Goal: Transaction & Acquisition: Purchase product/service

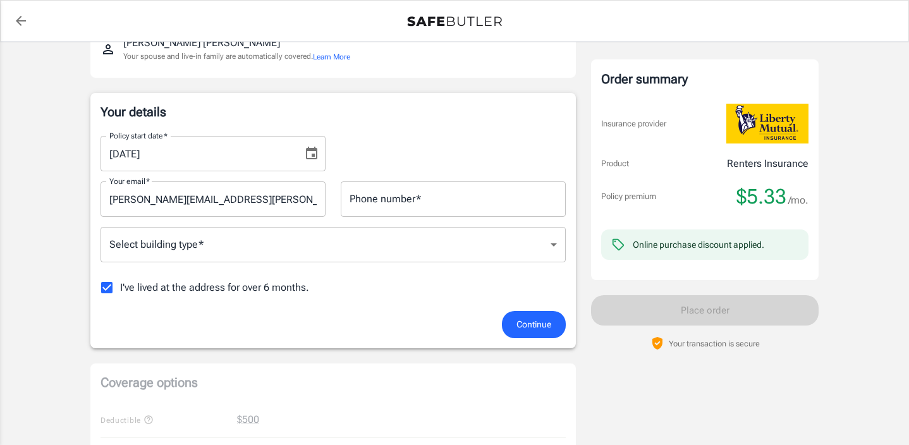
scroll to position [173, 0]
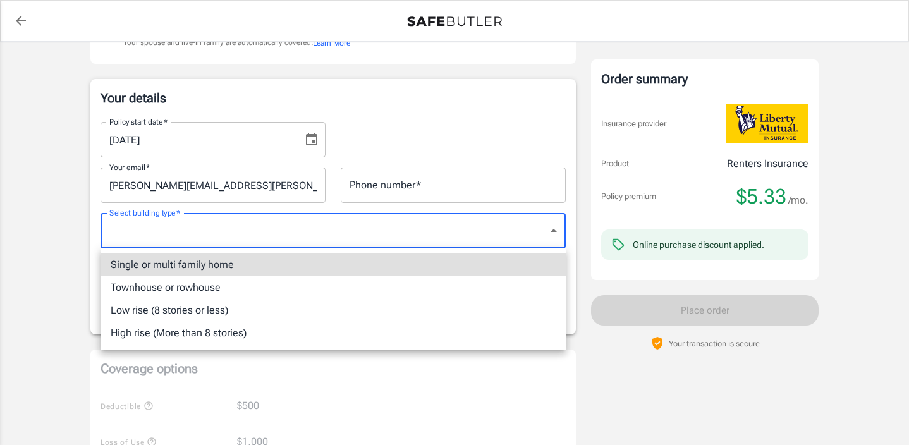
click at [396, 238] on body "Policy premium $ 5.33 /mo Liberty Mutual Renters Insurance [STREET_ADDRESS] You…" at bounding box center [454, 424] width 909 height 1195
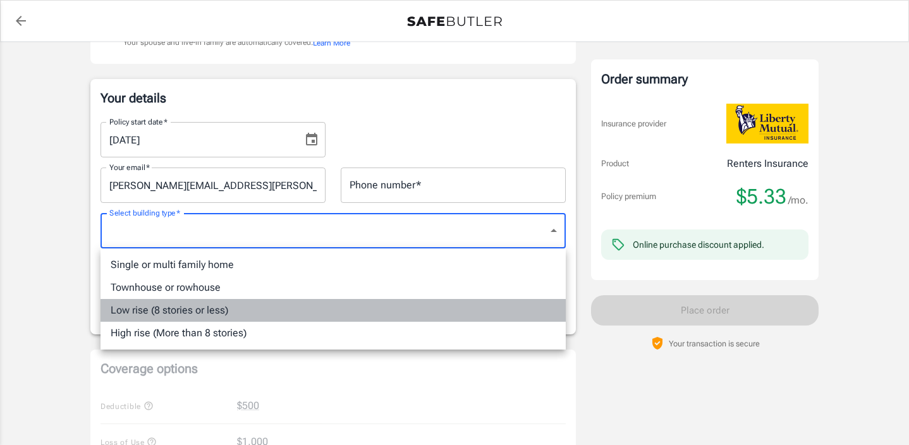
click at [344, 312] on li "Low rise (8 stories or less)" at bounding box center [333, 310] width 465 height 23
type input "lowrise"
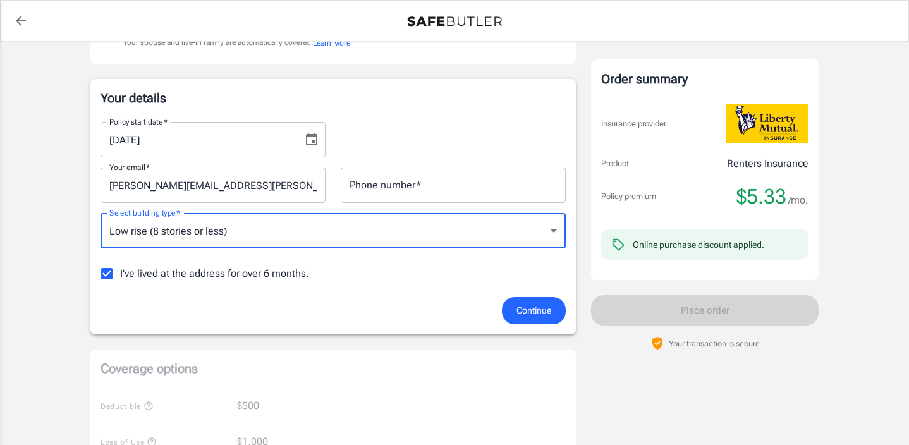
click at [106, 276] on input "I've lived at the address for over 6 months." at bounding box center [107, 273] width 27 height 27
checkbox input "false"
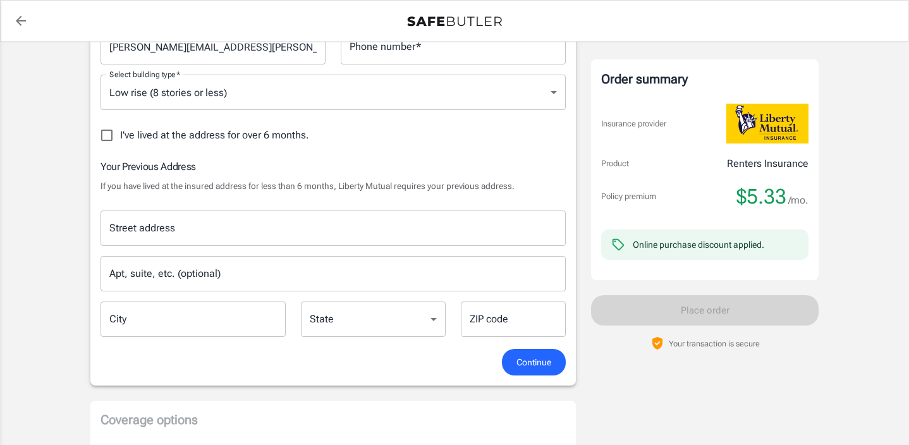
scroll to position [310, 0]
click at [240, 231] on input "Street address" at bounding box center [333, 229] width 454 height 24
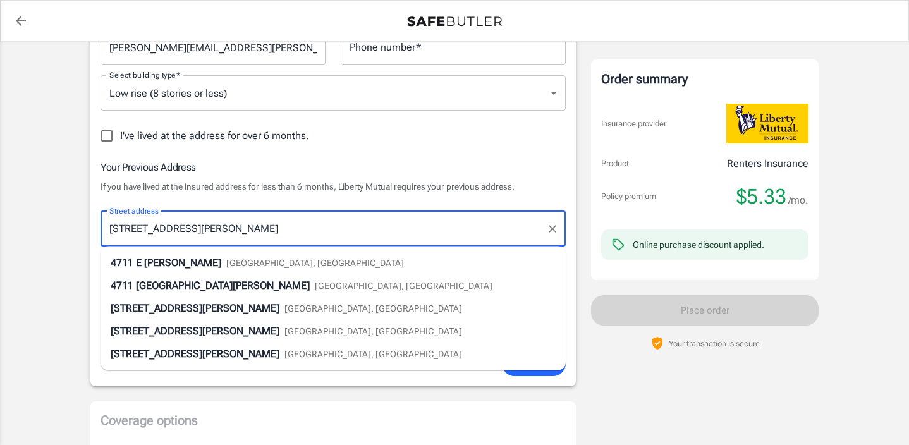
click at [132, 266] on span "4711" at bounding box center [122, 263] width 23 height 12
type input "[STREET_ADDRESS][PERSON_NAME]"
type input "[GEOGRAPHIC_DATA]"
select select "MN"
type input "55419"
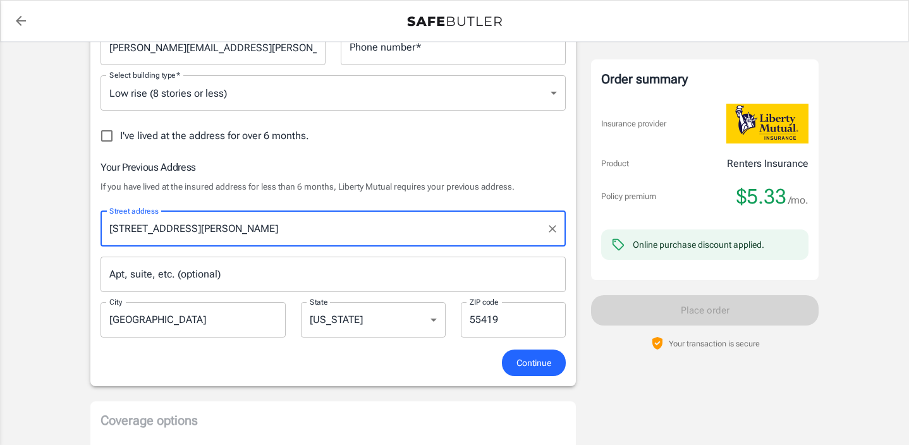
type input "[STREET_ADDRESS][PERSON_NAME]"
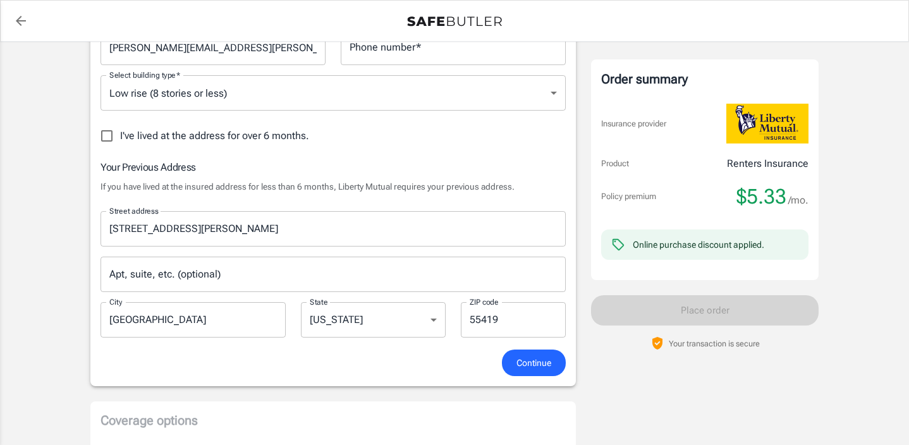
click at [164, 274] on input "Apt, suite, etc. (optional)" at bounding box center [333, 274] width 465 height 35
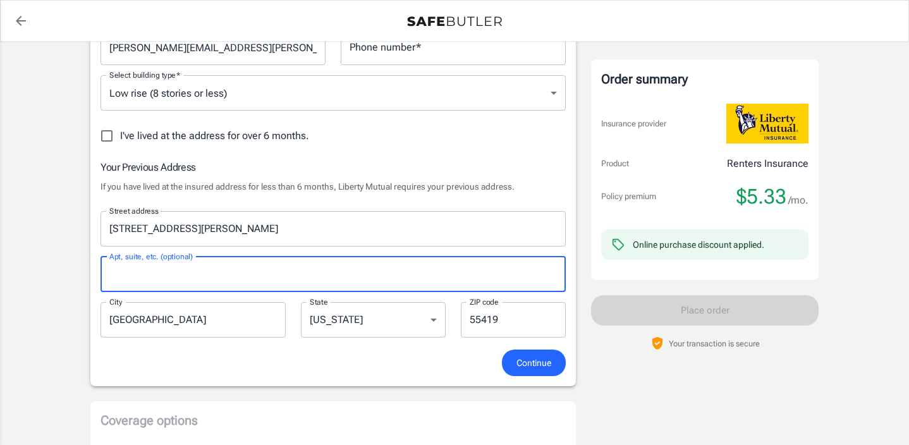
click at [542, 363] on span "Continue" at bounding box center [533, 363] width 35 height 16
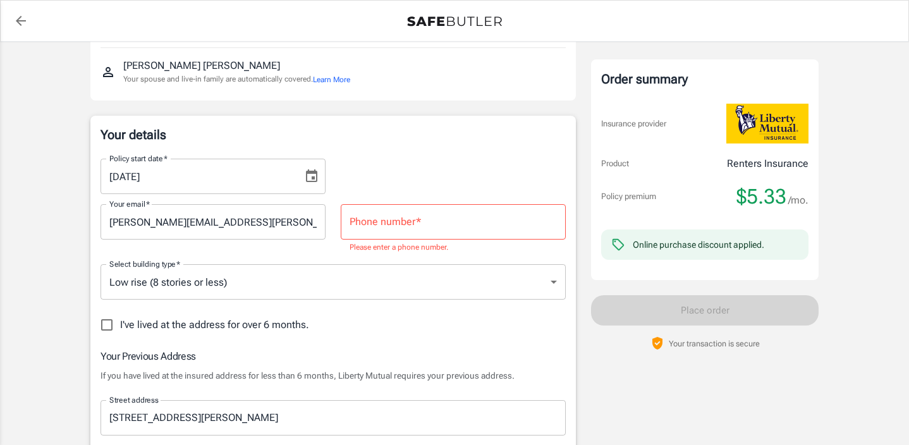
scroll to position [135, 0]
click at [403, 225] on input "Phone number   *" at bounding box center [453, 222] width 225 height 35
type input "6512639781"
type input "taylors falls"
type input "55084"
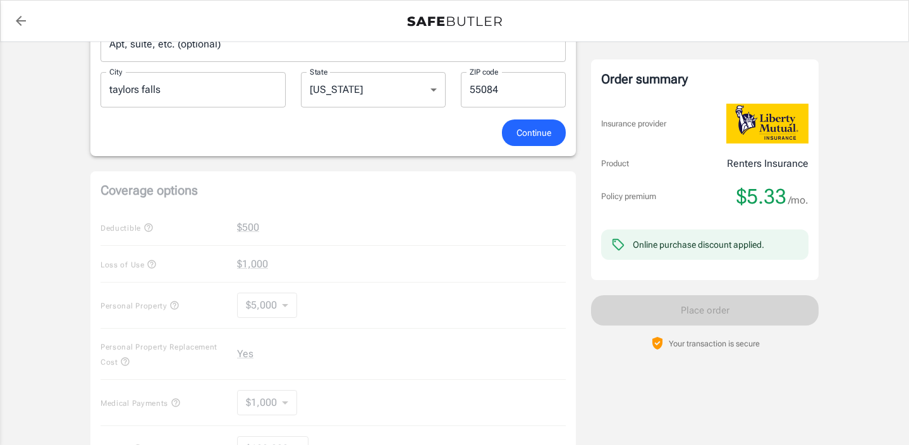
scroll to position [537, 0]
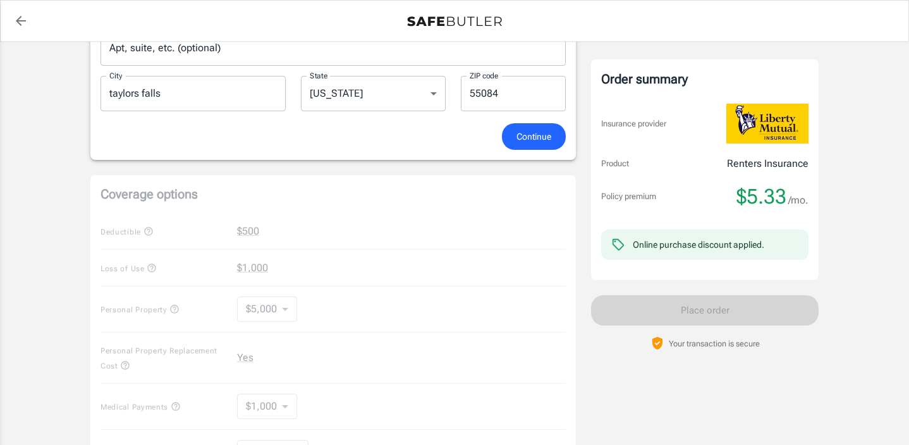
click at [528, 131] on span "Continue" at bounding box center [533, 137] width 35 height 16
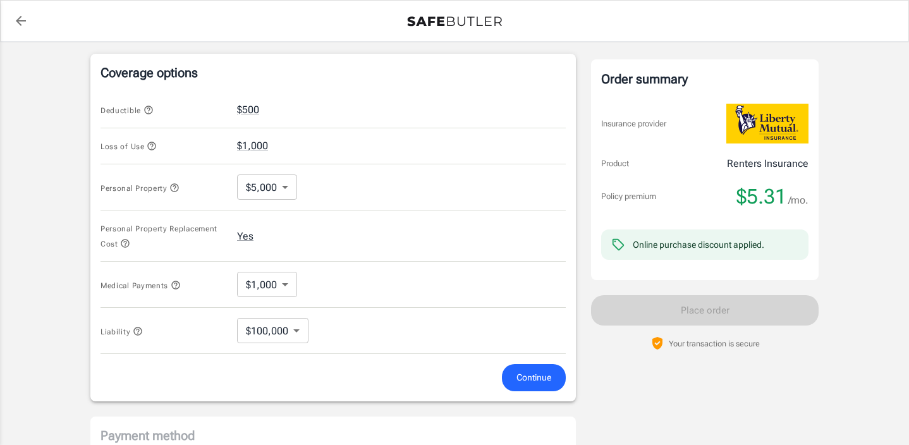
scroll to position [521, 0]
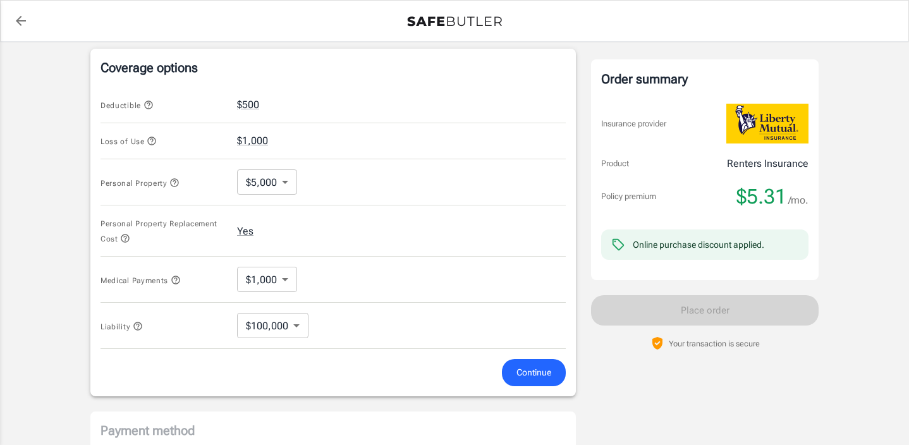
click at [293, 188] on body "Policy premium $ 5.31 /mo Liberty Mutual Renters Insurance [STREET_ADDRESS] You…" at bounding box center [454, 100] width 909 height 1243
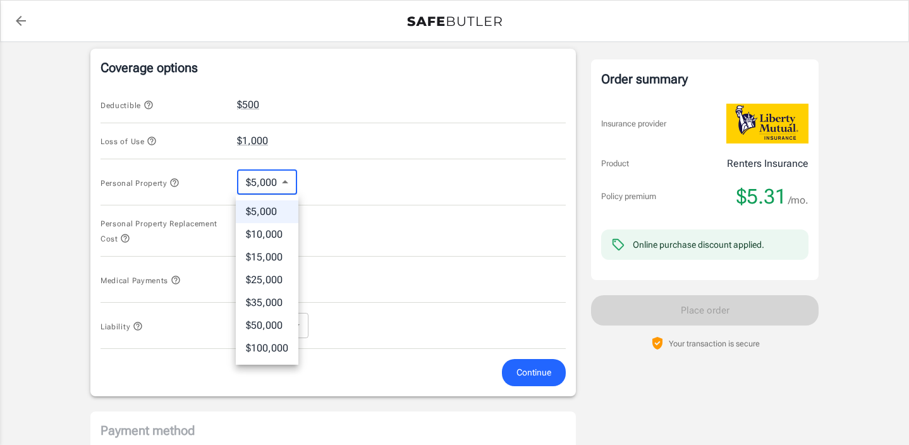
click at [272, 286] on li "$25,000" at bounding box center [267, 280] width 63 height 23
type input "25000"
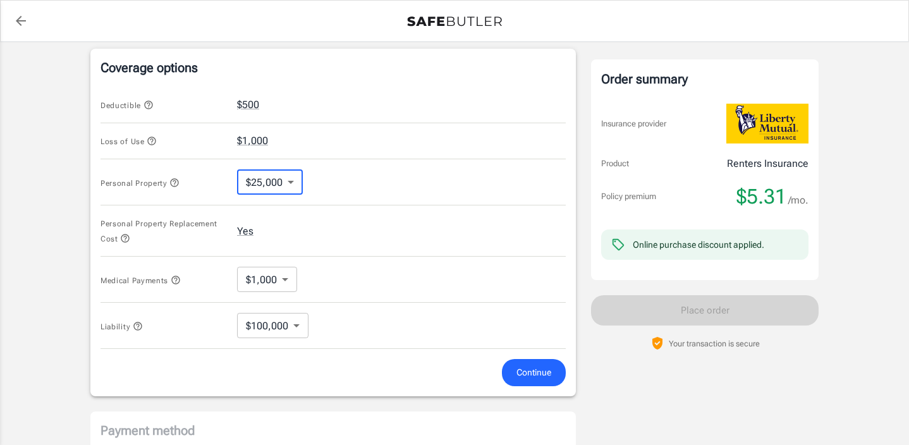
click at [274, 280] on body "Policy premium $ 5.31 /mo Liberty Mutual Renters Insurance [STREET_ADDRESS] You…" at bounding box center [454, 100] width 909 height 1243
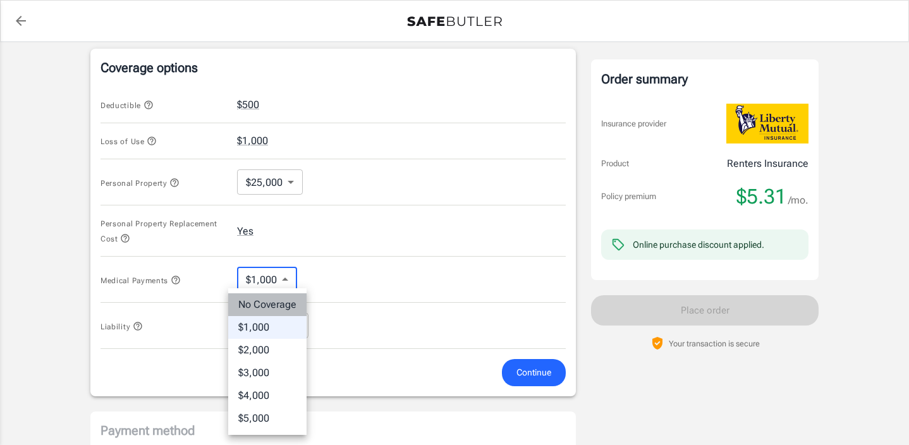
click at [271, 308] on li "No Coverage" at bounding box center [267, 304] width 78 height 23
type input "No Coverage"
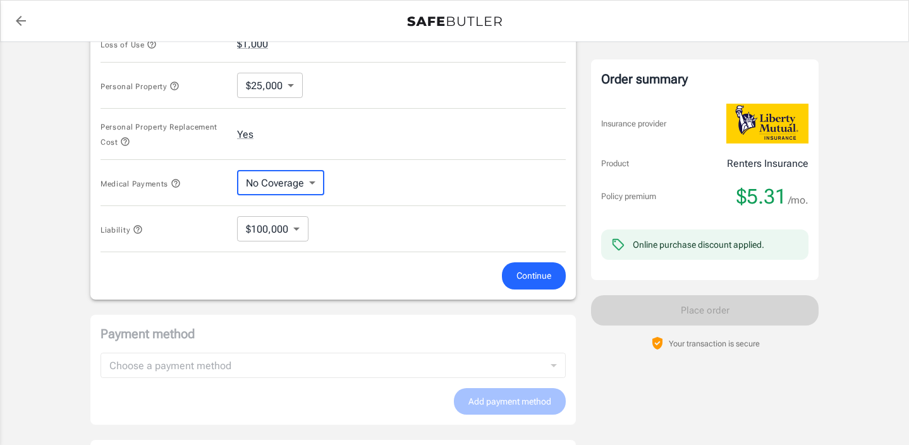
scroll to position [637, 0]
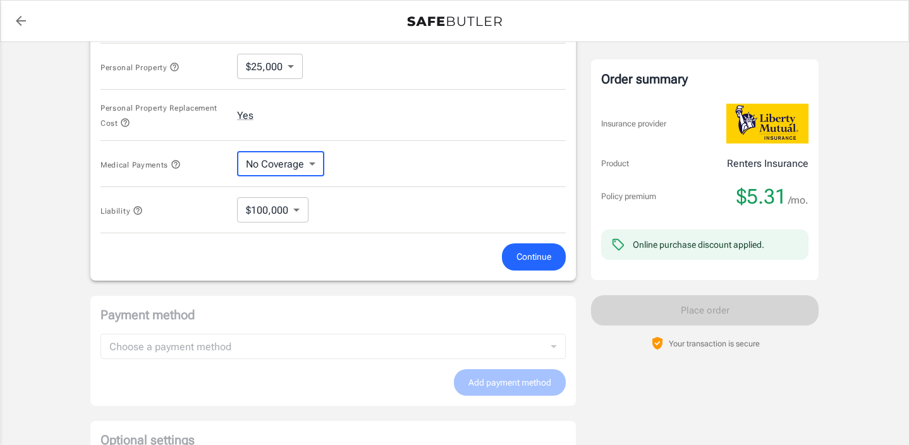
click at [520, 250] on span "Continue" at bounding box center [533, 257] width 35 height 16
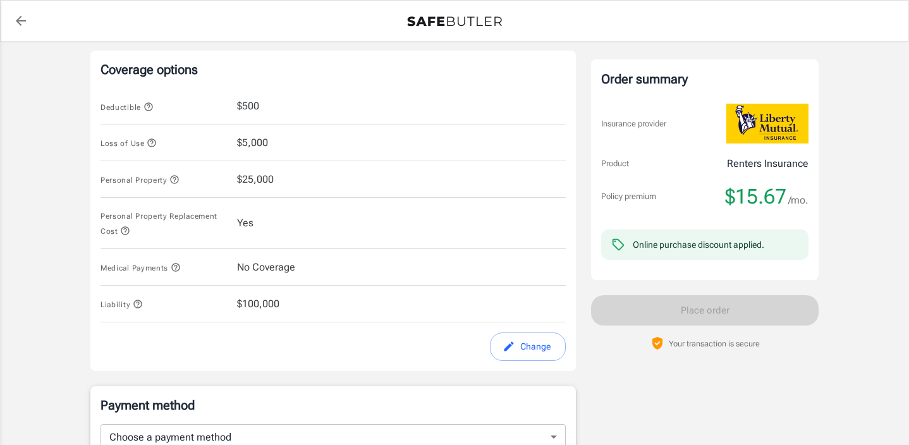
scroll to position [518, 0]
click at [514, 347] on icon "edit" at bounding box center [509, 347] width 13 height 13
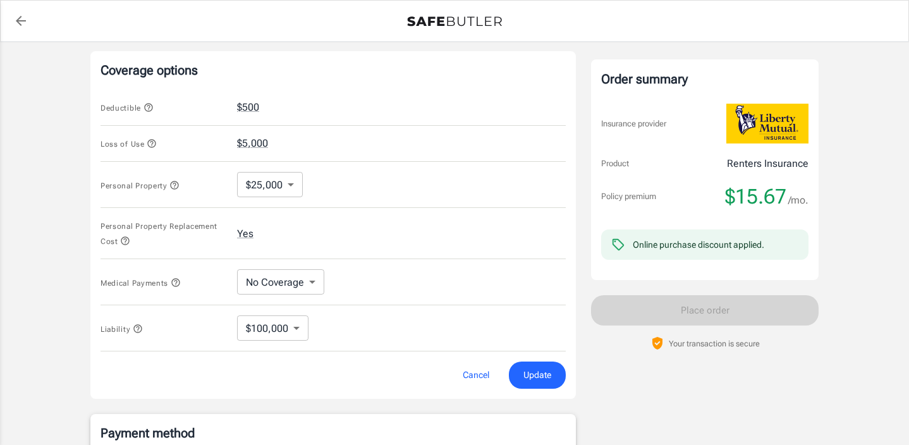
click at [275, 195] on body "Policy premium $ 15.67 /mo Liberty Mutual Renters Insurance [STREET_ADDRESS] Yo…" at bounding box center [454, 103] width 909 height 1243
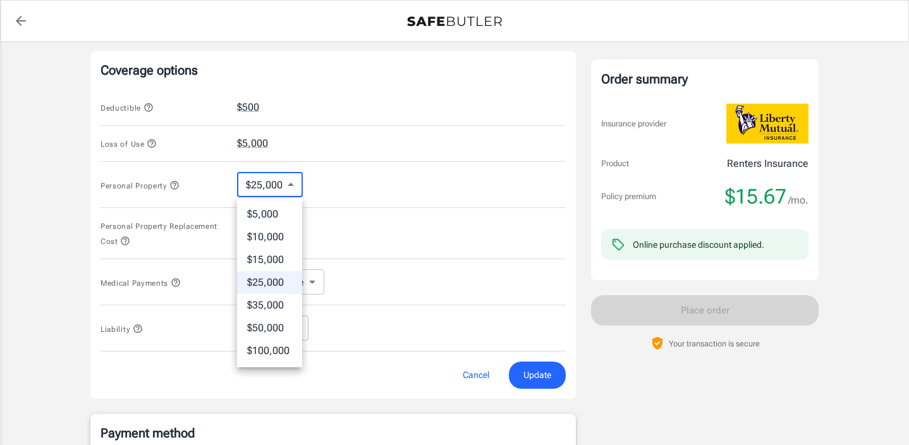
click at [271, 261] on li "$15,000" at bounding box center [269, 259] width 65 height 23
type input "15000"
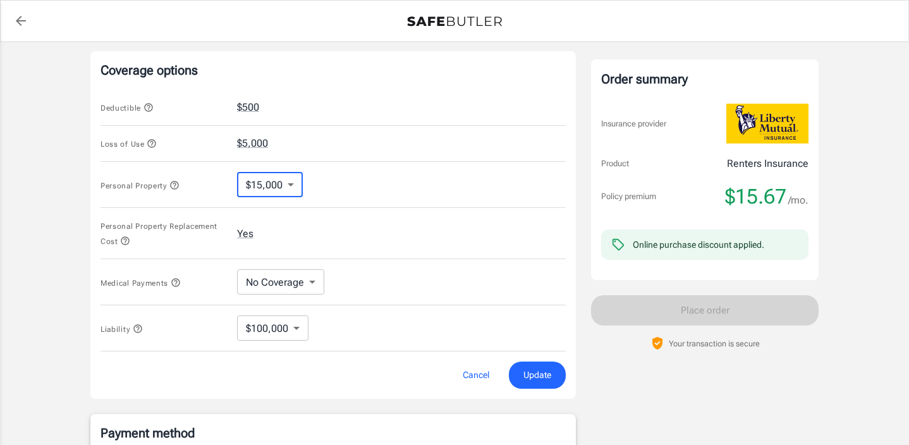
click at [524, 382] on span "Update" at bounding box center [537, 375] width 28 height 16
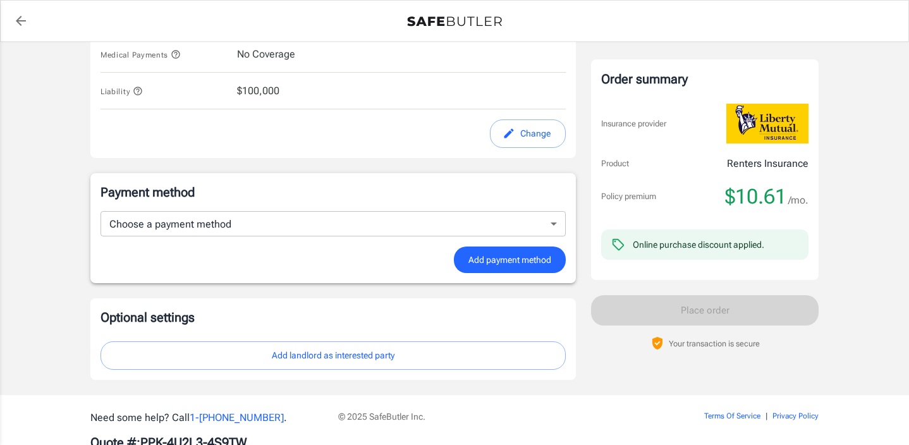
scroll to position [731, 0]
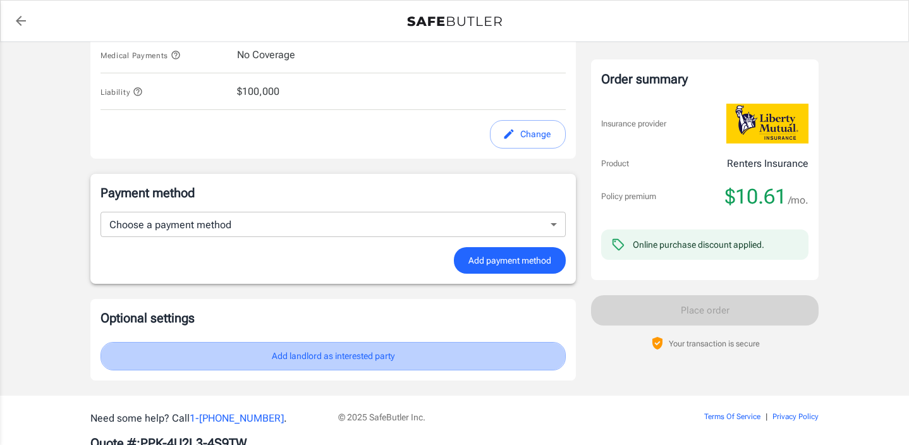
click at [360, 354] on button "Add landlord as interested party" at bounding box center [333, 356] width 465 height 28
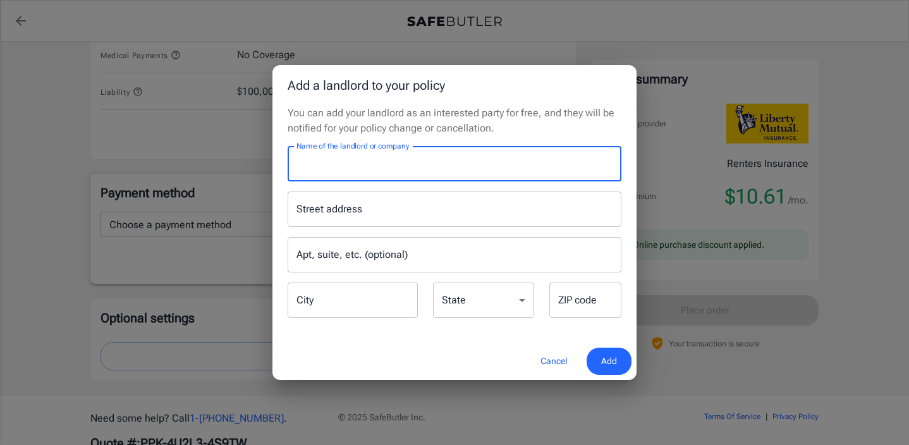
click at [442, 162] on input "Name of the landlord or company" at bounding box center [455, 163] width 334 height 35
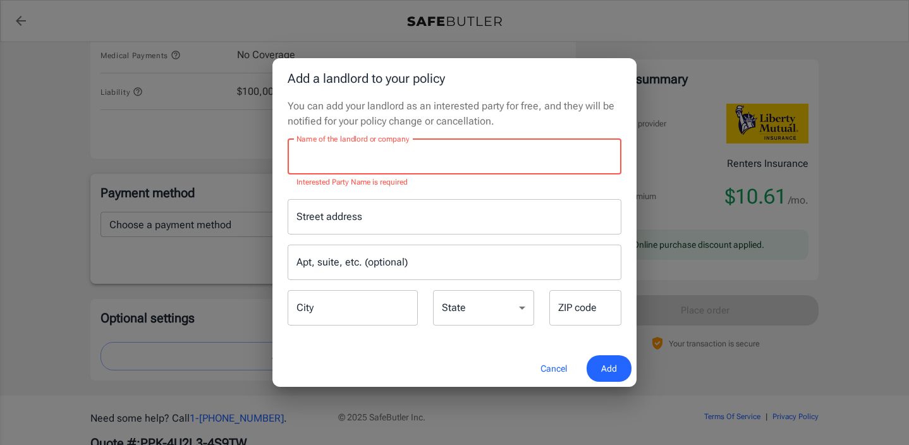
paste input "[GEOGRAPHIC_DATA] / Great Lakes Management P.O. [GEOGRAPHIC_DATA]-5009"
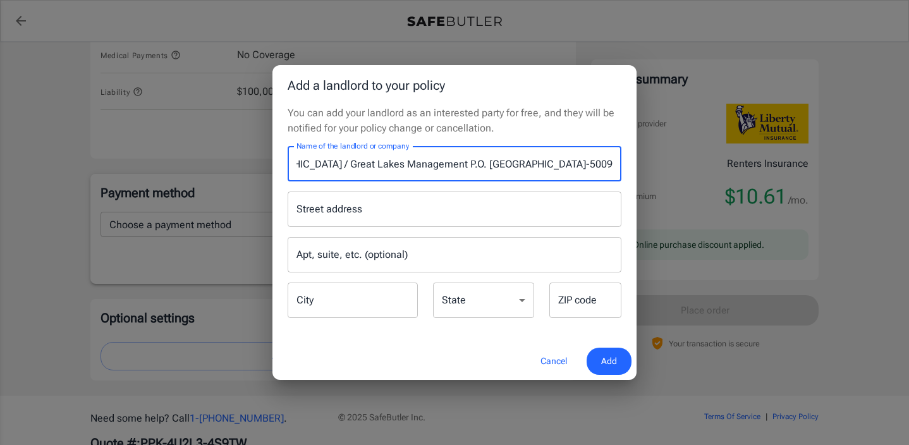
click at [307, 164] on input "[GEOGRAPHIC_DATA] / Great Lakes Management P.O. [GEOGRAPHIC_DATA]-5009" at bounding box center [455, 163] width 334 height 35
click at [394, 162] on input "Great Lakes Management P.O. [GEOGRAPHIC_DATA]-5009" at bounding box center [455, 163] width 334 height 35
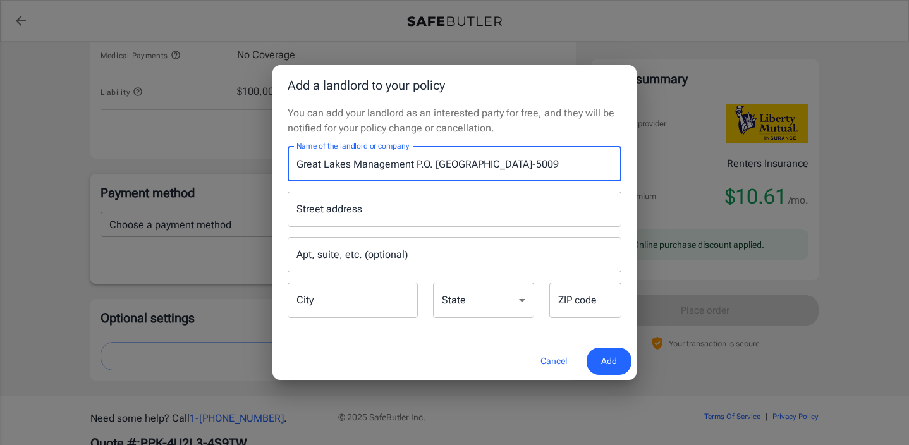
paste input "[GEOGRAPHIC_DATA] /"
drag, startPoint x: 306, startPoint y: 164, endPoint x: 461, endPoint y: 163, distance: 154.9
click at [460, 164] on input "[GEOGRAPHIC_DATA] / Great Lakes Management P.O. [GEOGRAPHIC_DATA]-5009" at bounding box center [455, 163] width 334 height 35
click at [426, 164] on input "[GEOGRAPHIC_DATA] / Great Lakes Management P.O. [GEOGRAPHIC_DATA]-5009" at bounding box center [455, 163] width 334 height 35
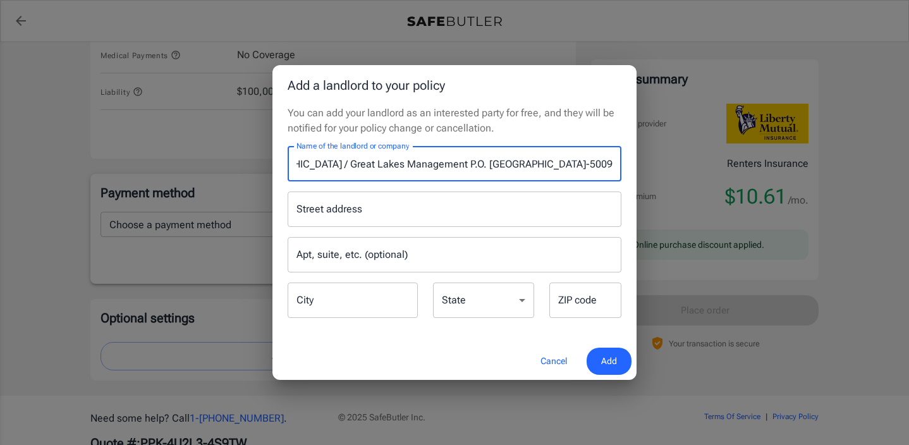
drag, startPoint x: 422, startPoint y: 164, endPoint x: 683, endPoint y: 166, distance: 260.4
click at [683, 166] on div "Add a landlord to your policy You can add your landlord as an interested party …" at bounding box center [454, 222] width 909 height 445
type input "[GEOGRAPHIC_DATA] / Great Lakes Management"
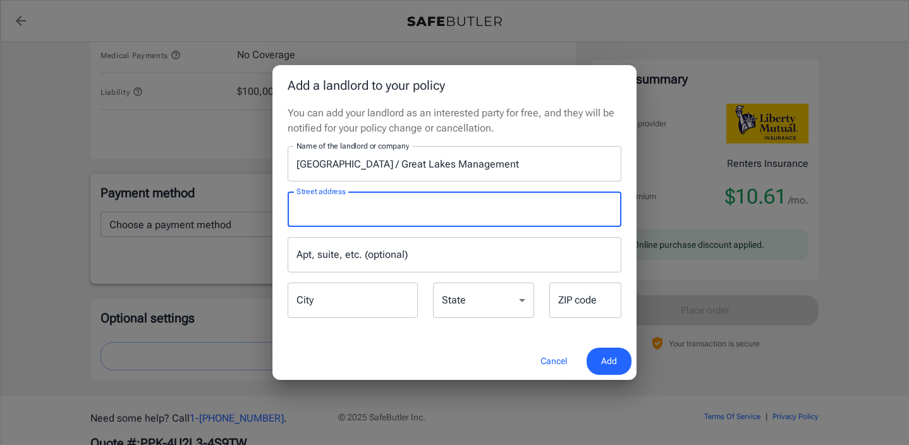
paste input "P.O. [GEOGRAPHIC_DATA]-5009"
type input "P.O. [GEOGRAPHIC_DATA]-5009"
click at [350, 304] on input "City" at bounding box center [353, 300] width 130 height 35
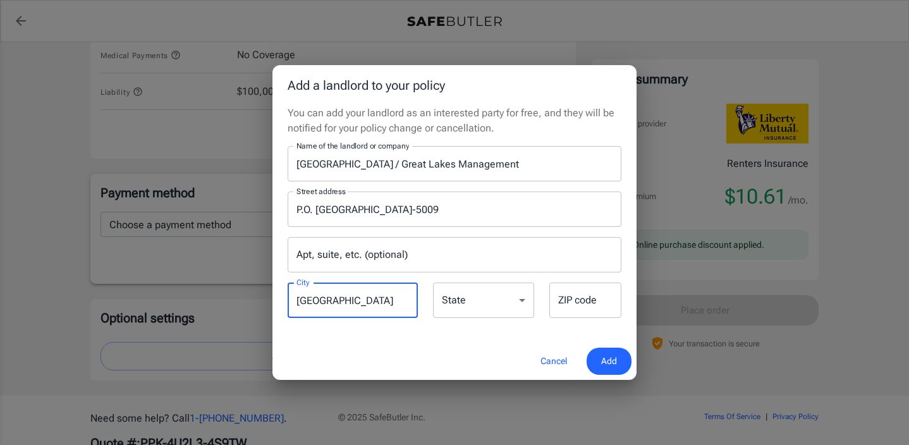
type input "[GEOGRAPHIC_DATA]"
click at [458, 305] on div "State [US_STATE] [US_STATE] [US_STATE] [US_STATE] [US_STATE] [US_STATE] [US_STA…" at bounding box center [483, 301] width 101 height 37
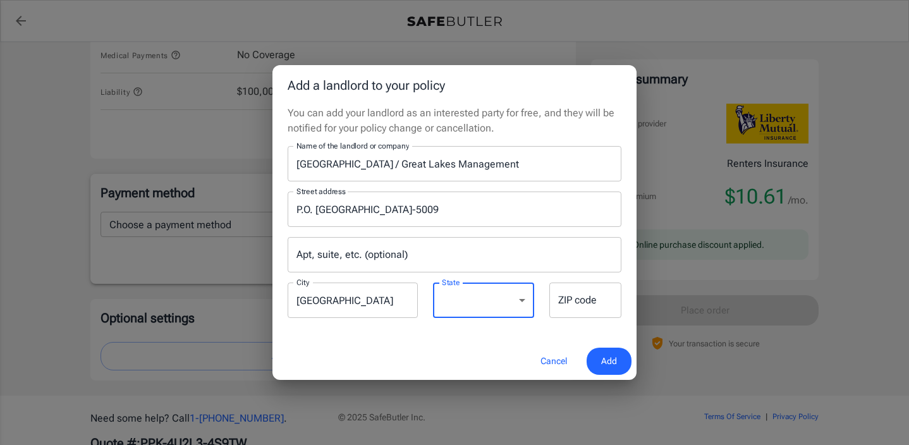
select select "[GEOGRAPHIC_DATA]"
click at [433, 283] on select "[US_STATE] [US_STATE] [US_STATE] [US_STATE] [US_STATE] [US_STATE] [US_STATE] [U…" at bounding box center [483, 300] width 101 height 35
click at [346, 303] on input "[GEOGRAPHIC_DATA]" at bounding box center [353, 300] width 130 height 35
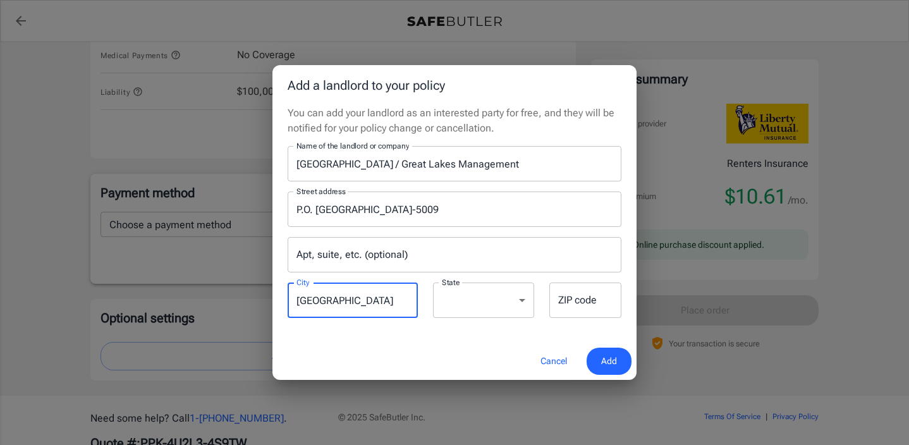
click at [346, 303] on input "[GEOGRAPHIC_DATA]" at bounding box center [353, 300] width 130 height 35
type input "Carrollton"
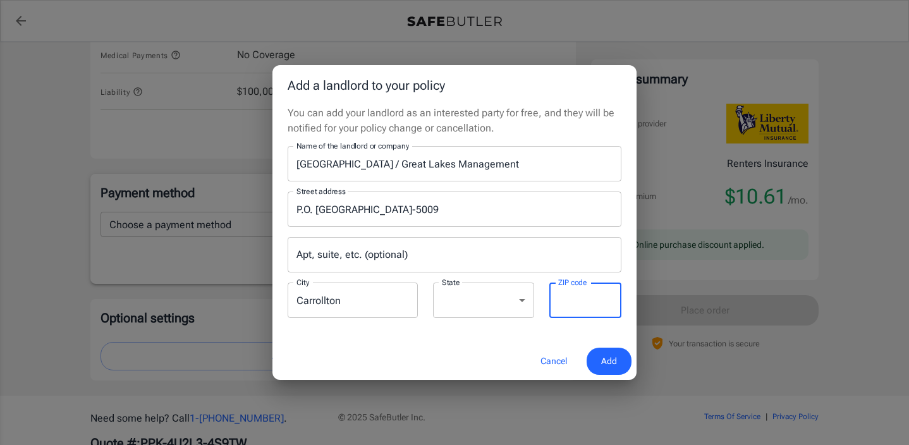
click at [595, 303] on input "ZIP code" at bounding box center [585, 300] width 72 height 35
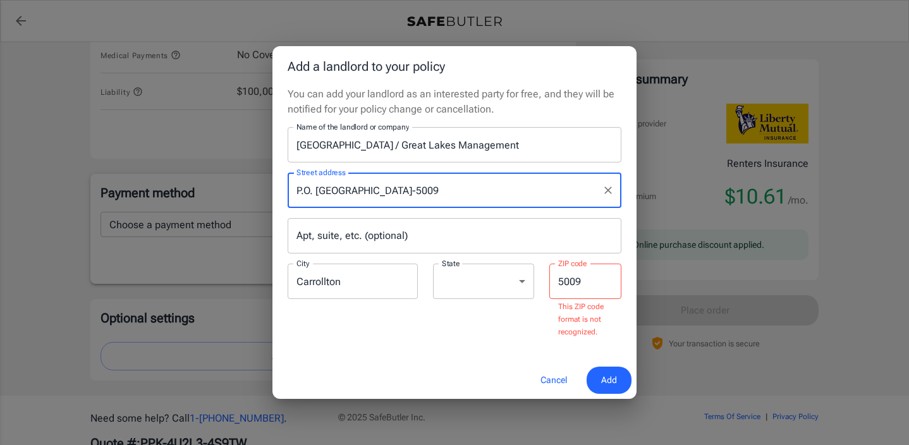
drag, startPoint x: 511, startPoint y: 212, endPoint x: 354, endPoint y: 206, distance: 156.9
click at [353, 205] on div "P.O. [GEOGRAPHIC_DATA]-5009 Street address" at bounding box center [455, 190] width 334 height 35
click at [558, 284] on input "5009" at bounding box center [585, 281] width 72 height 35
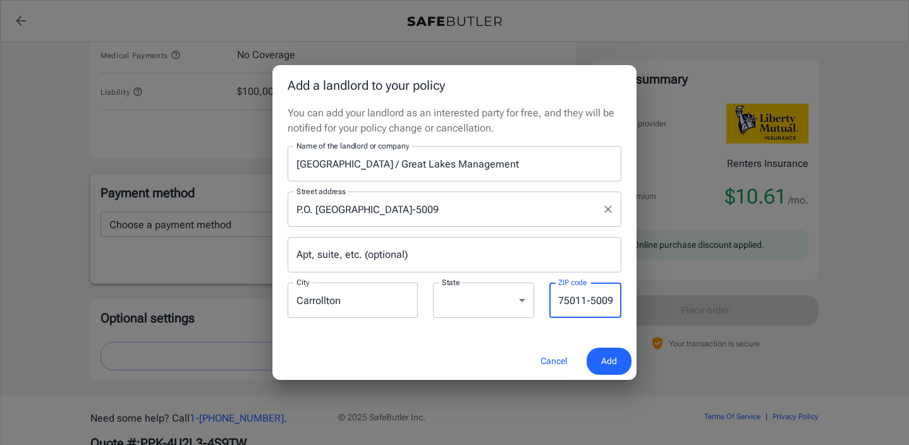
type input "75011-5009"
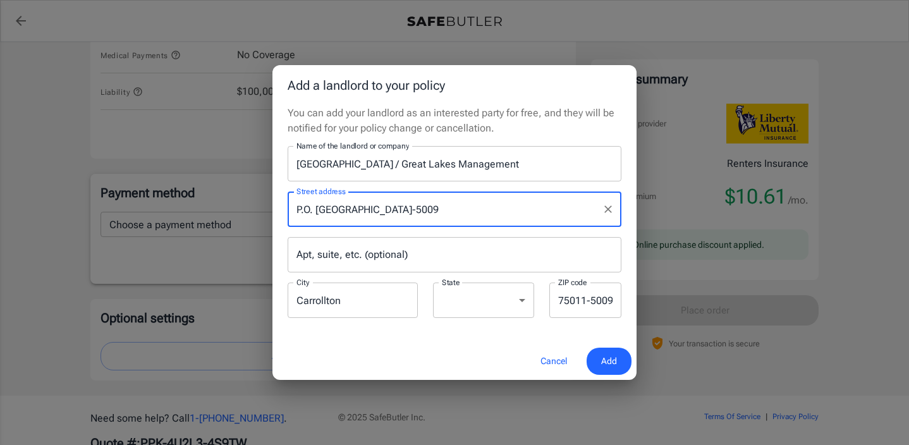
drag, startPoint x: 506, startPoint y: 209, endPoint x: 370, endPoint y: 209, distance: 135.3
click at [370, 209] on input "P.O. [GEOGRAPHIC_DATA]-5009" at bounding box center [444, 209] width 303 height 24
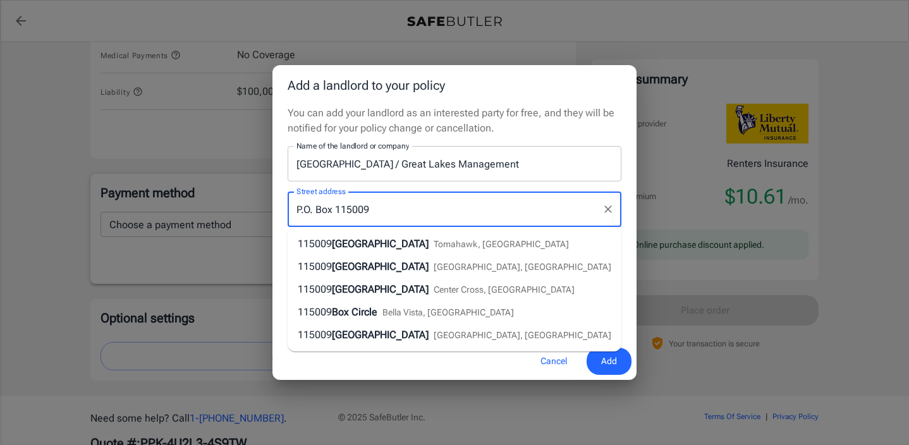
type input "P.O. Box 115009"
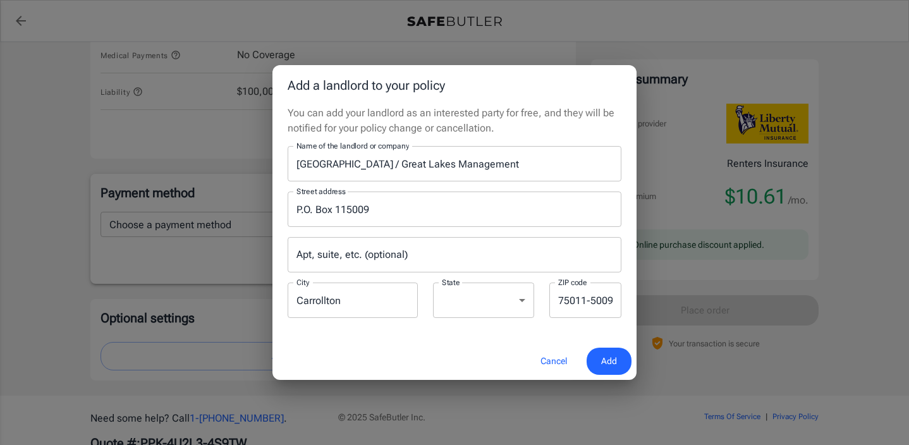
click at [680, 389] on div "Add a landlord to your policy You can add your landlord as an interested party …" at bounding box center [454, 222] width 909 height 445
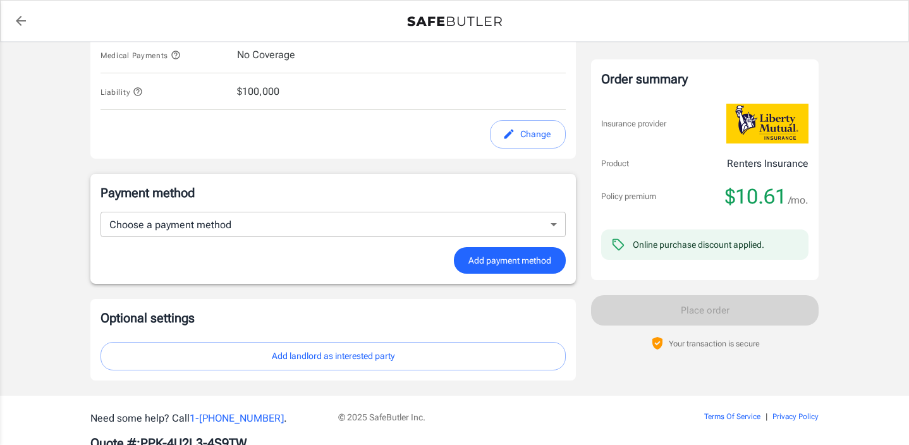
click at [345, 351] on button "Add landlord as interested party" at bounding box center [333, 356] width 465 height 28
select select "[GEOGRAPHIC_DATA]"
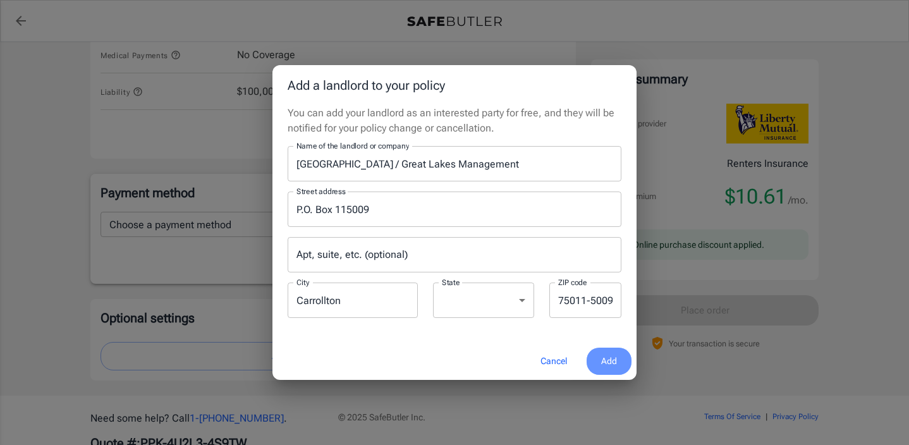
click at [607, 360] on span "Add" at bounding box center [609, 361] width 16 height 16
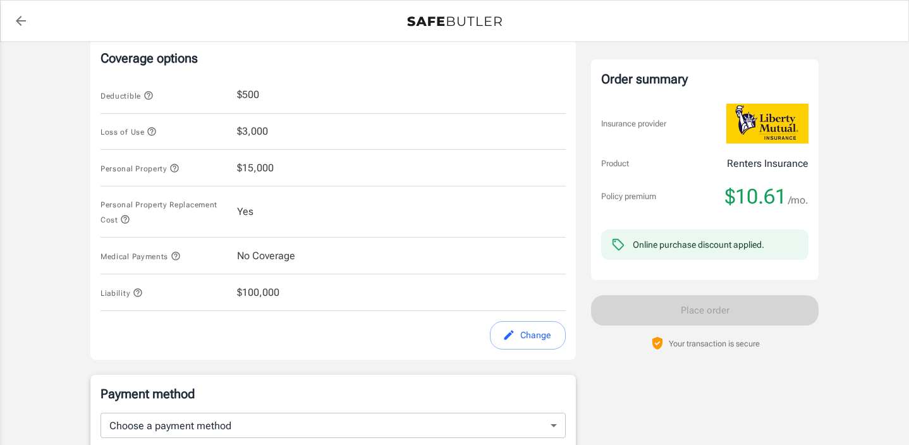
scroll to position [529, 0]
click at [125, 220] on icon "button" at bounding box center [125, 221] width 8 height 8
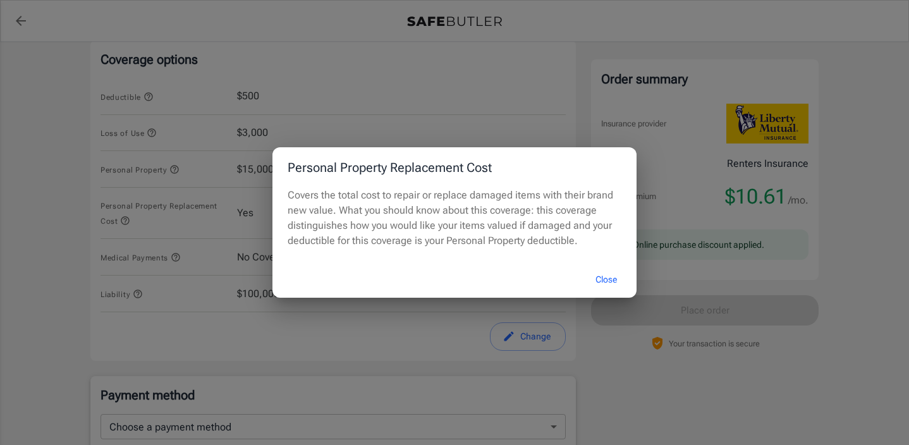
click at [606, 275] on button "Close" at bounding box center [606, 279] width 51 height 27
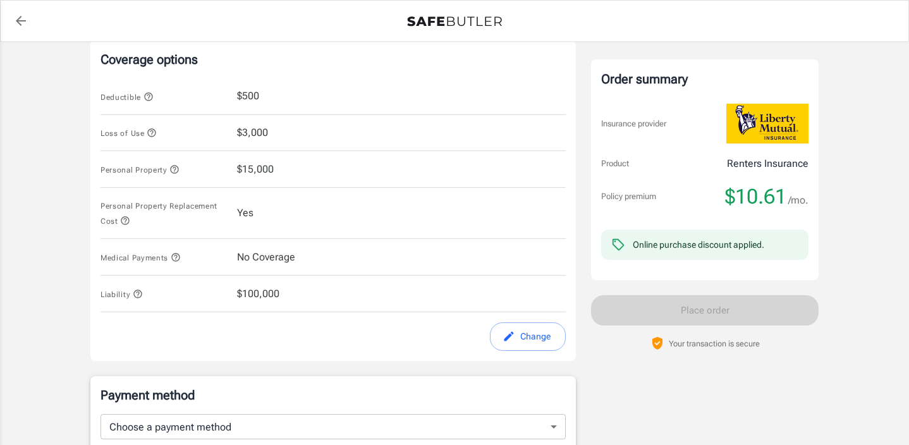
click at [518, 337] on button "Change" at bounding box center [528, 336] width 76 height 28
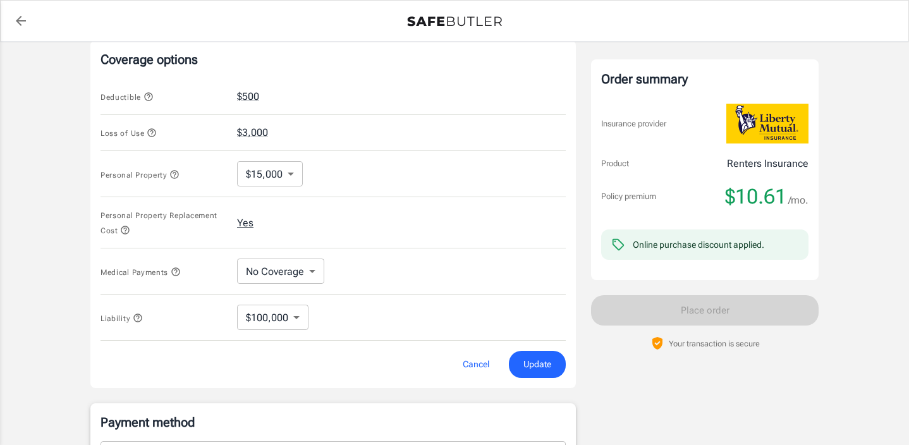
click at [248, 227] on button "Yes" at bounding box center [245, 223] width 16 height 15
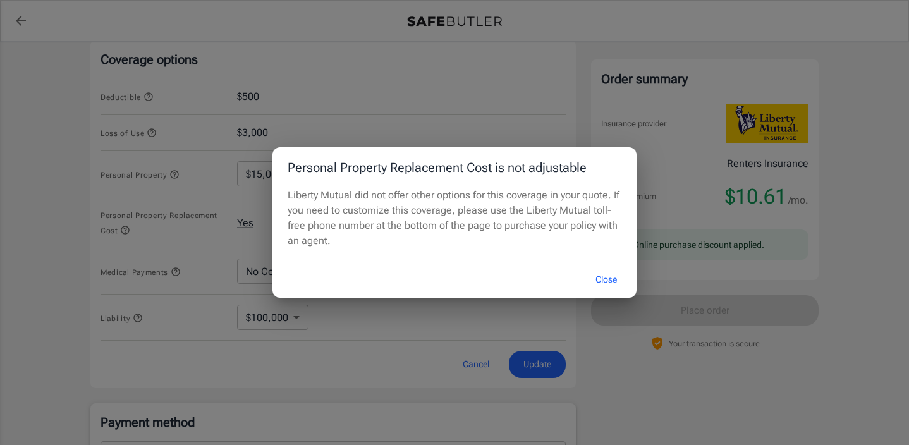
click at [607, 277] on button "Close" at bounding box center [606, 279] width 51 height 27
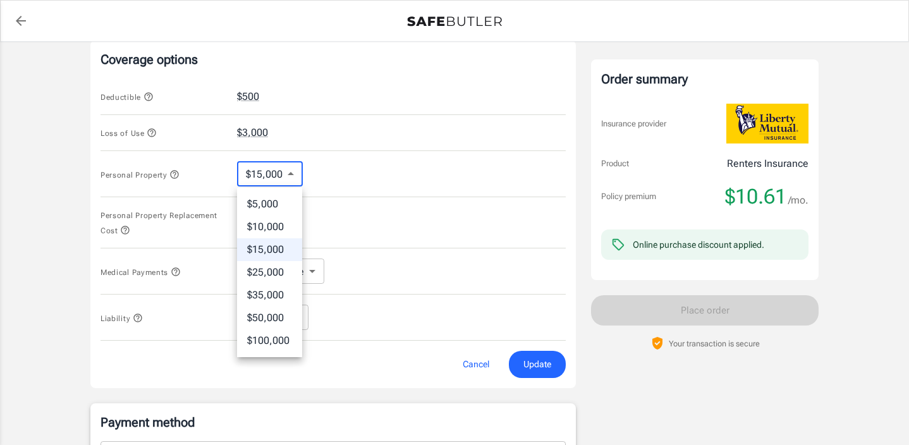
click at [264, 175] on body "Policy premium $ 10.61 /mo Liberty Mutual Renters Insurance [STREET_ADDRESS] Yo…" at bounding box center [454, 145] width 909 height 1348
click at [264, 265] on li "$25,000" at bounding box center [269, 272] width 65 height 23
type input "25000"
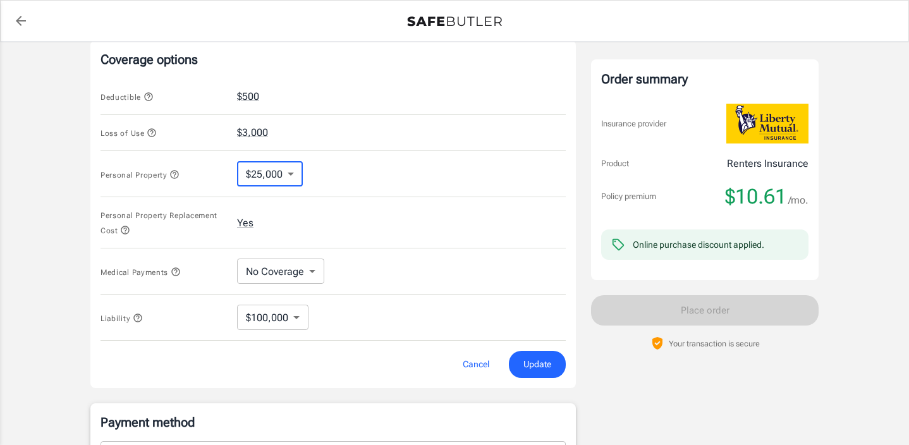
click at [537, 365] on span "Update" at bounding box center [537, 365] width 28 height 16
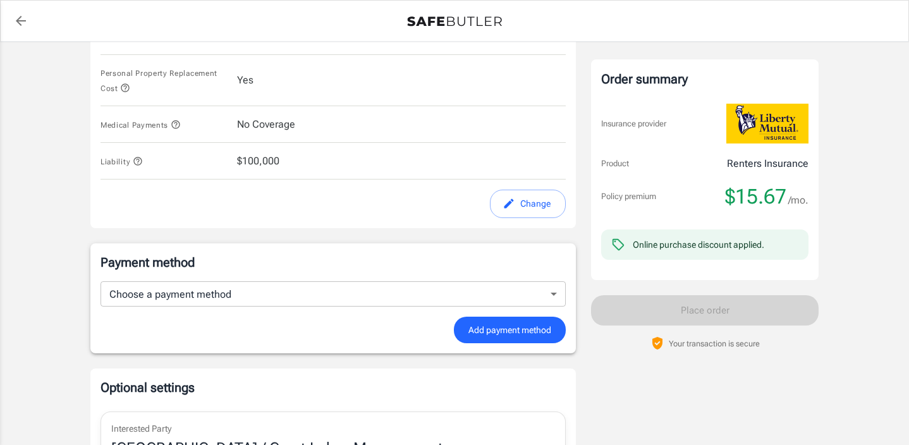
scroll to position [791, 0]
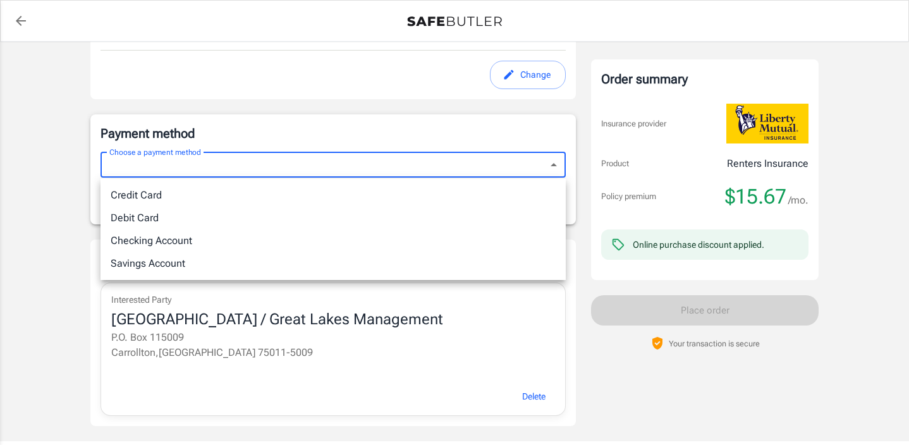
click at [277, 195] on li "Credit Card" at bounding box center [333, 195] width 465 height 23
type input "credit"
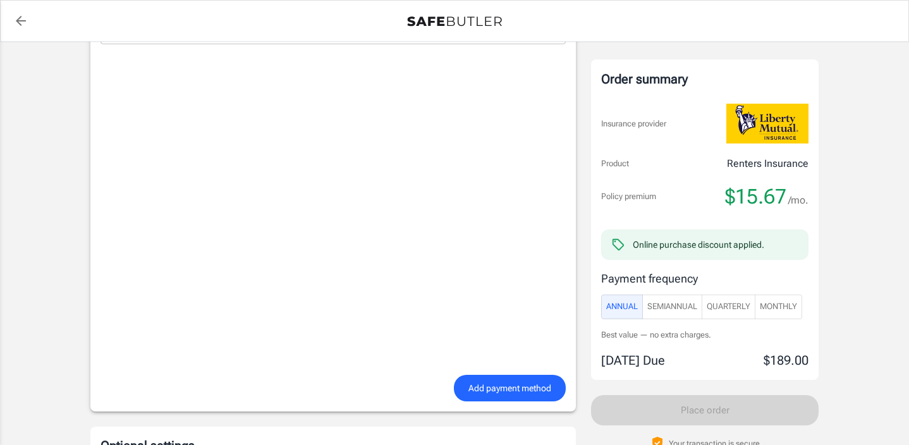
scroll to position [925, 0]
click at [470, 376] on button "Add payment method" at bounding box center [510, 387] width 112 height 27
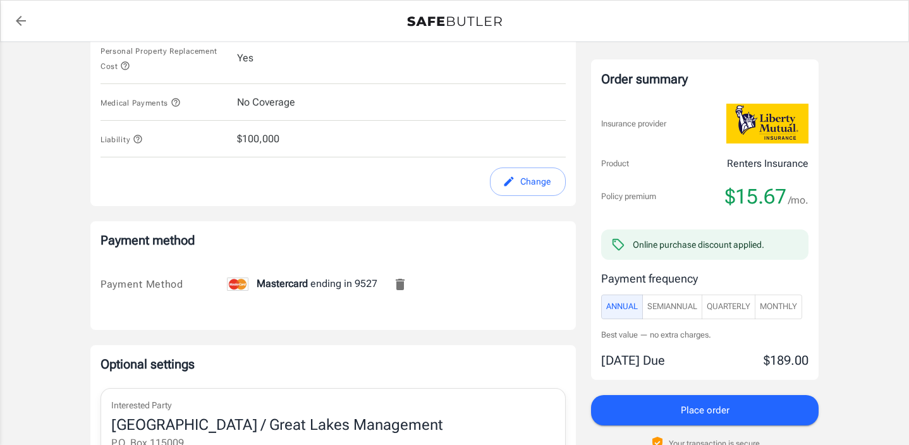
scroll to position [683, 0]
click at [778, 302] on span "Monthly" at bounding box center [778, 307] width 37 height 15
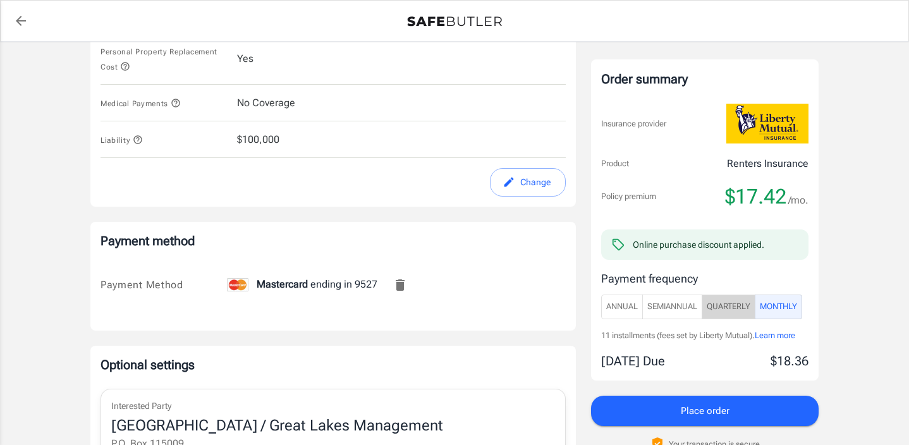
click at [736, 302] on span "Quarterly" at bounding box center [729, 307] width 44 height 15
click at [679, 307] on span "SemiAnnual" at bounding box center [672, 307] width 50 height 15
click at [778, 309] on span "Monthly" at bounding box center [778, 307] width 37 height 15
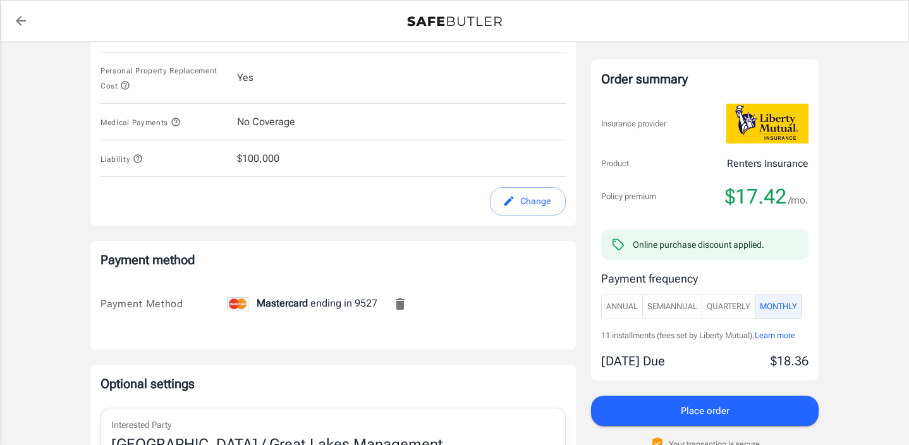
scroll to position [663, 0]
click at [625, 301] on span "Annual" at bounding box center [622, 307] width 32 height 15
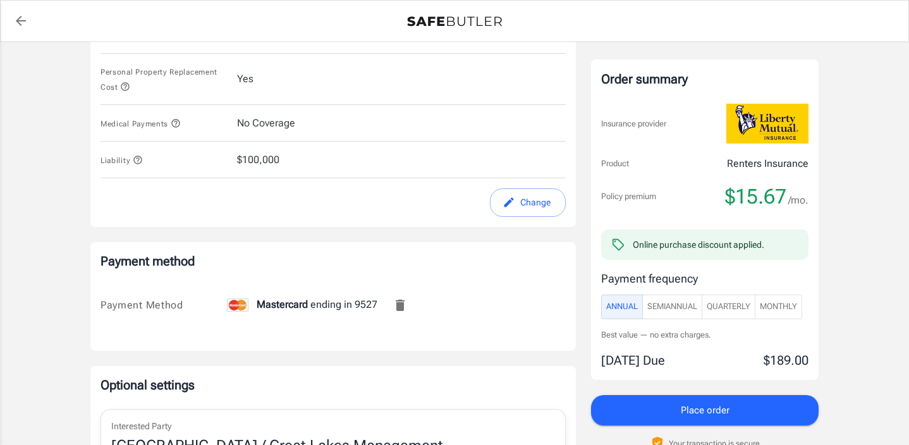
click at [785, 307] on span "Monthly" at bounding box center [778, 307] width 37 height 15
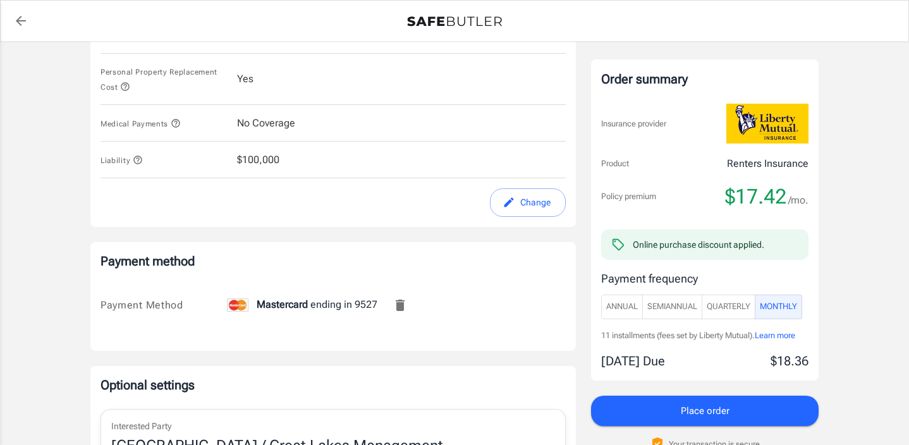
click at [623, 303] on span "Annual" at bounding box center [622, 307] width 32 height 15
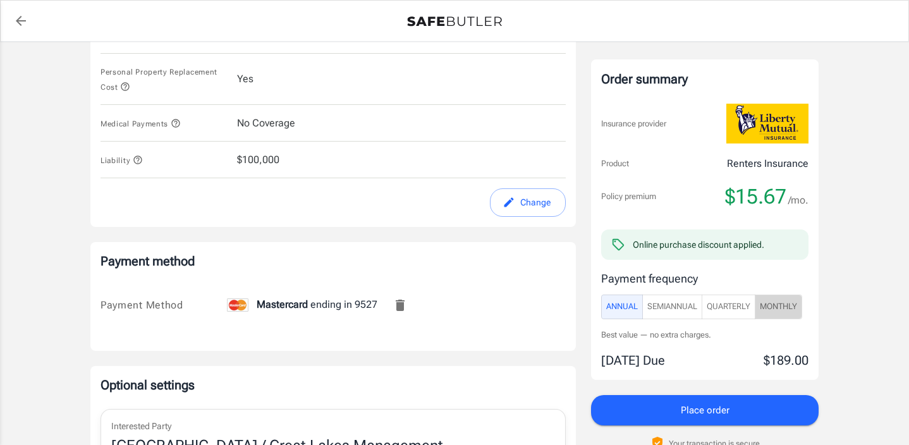
click at [781, 303] on span "Monthly" at bounding box center [778, 307] width 37 height 15
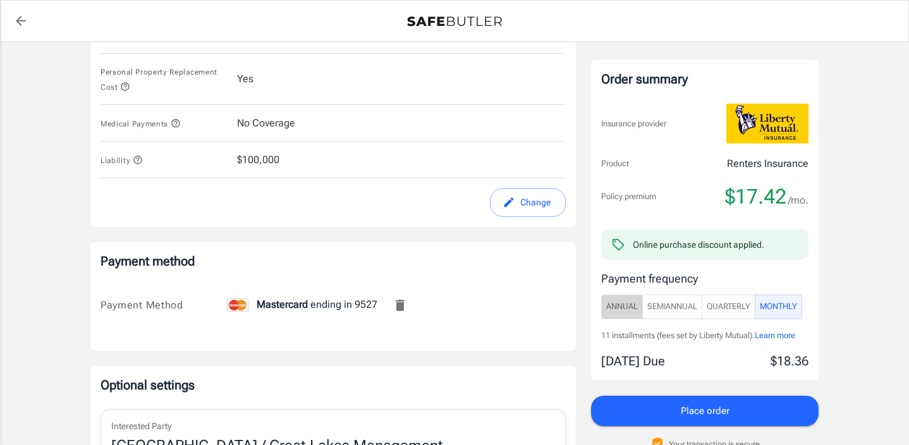
click at [613, 303] on span "Annual" at bounding box center [622, 307] width 32 height 15
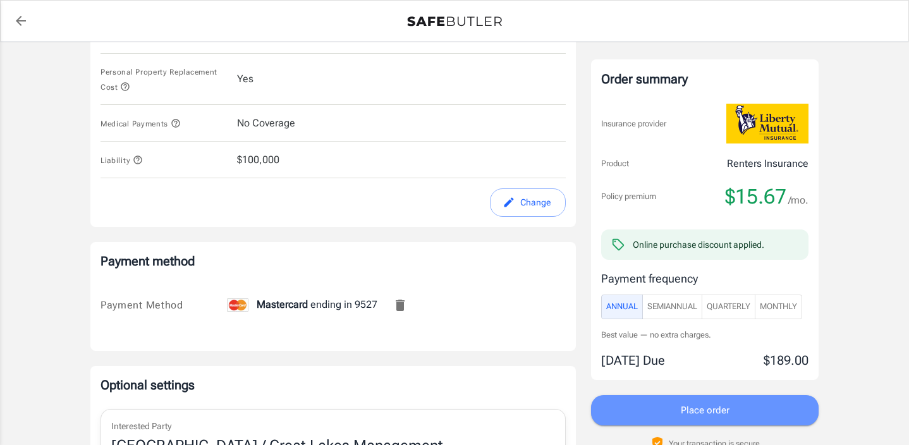
click at [678, 405] on button "Place order" at bounding box center [705, 410] width 228 height 30
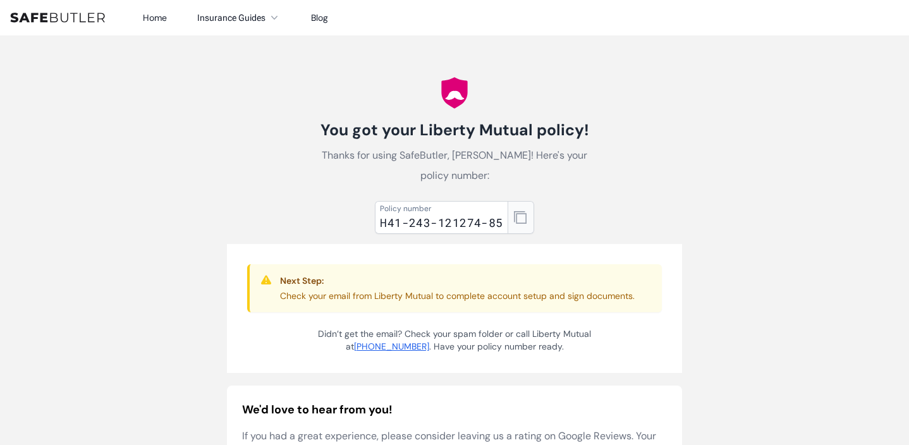
click at [519, 214] on icon "button" at bounding box center [520, 217] width 13 height 13
